Goal: Information Seeking & Learning: Check status

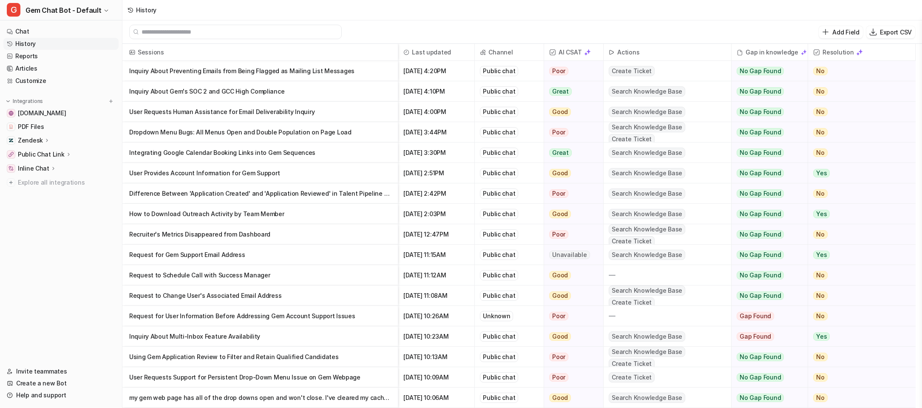
click at [351, 73] on p "Inquiry About Preventing Emails from Being Flagged as Mailing List Messages" at bounding box center [260, 71] width 262 height 20
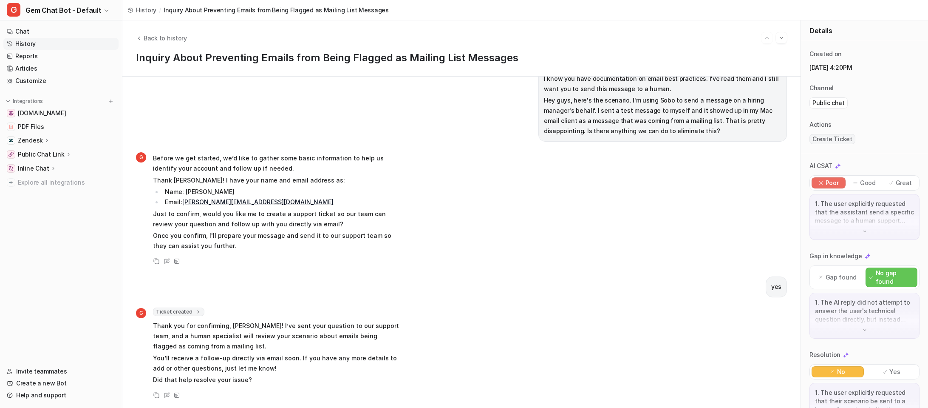
scroll to position [60, 0]
